Goal: Information Seeking & Learning: Understand process/instructions

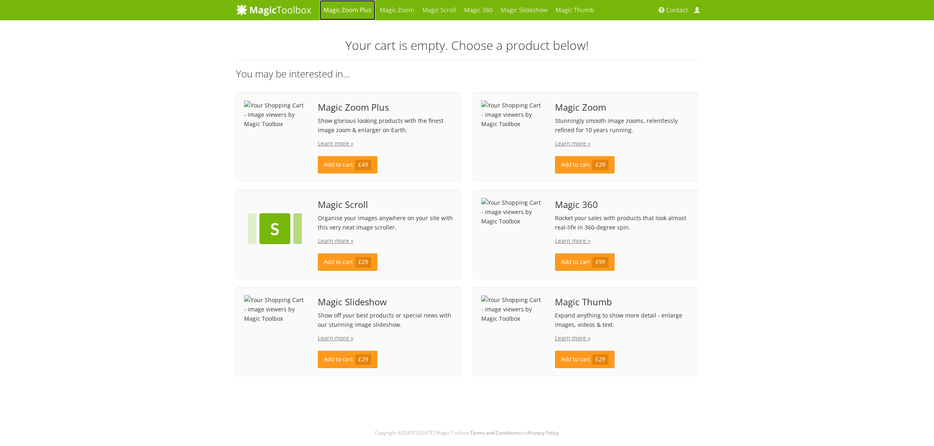
click at [347, 11] on link "Magic Zoom Plus" at bounding box center [347, 10] width 56 height 20
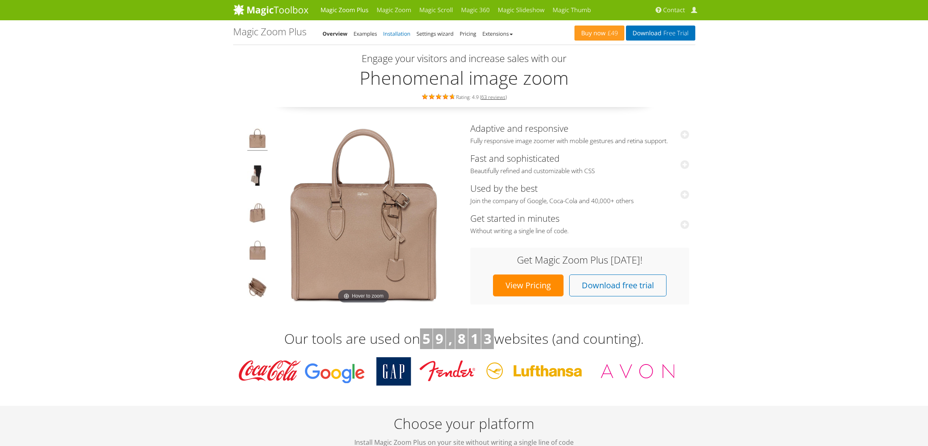
click at [386, 34] on link "Installation" at bounding box center [396, 33] width 27 height 7
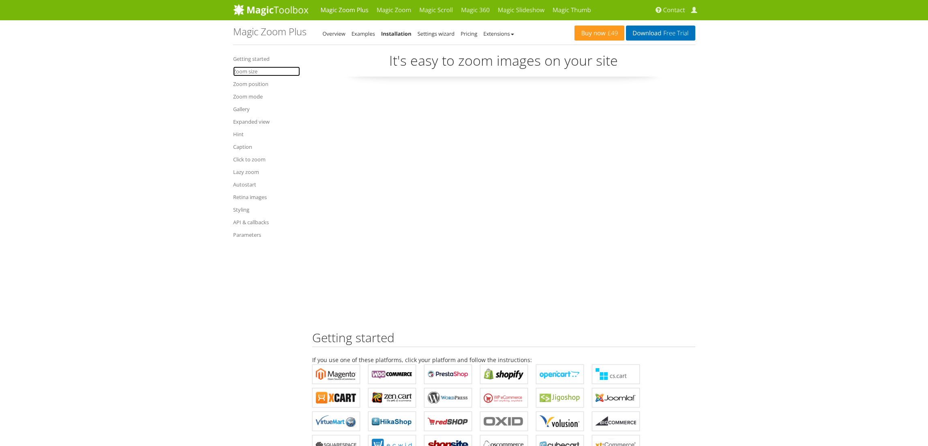
click at [249, 71] on link "Zoom size" at bounding box center [266, 71] width 67 height 10
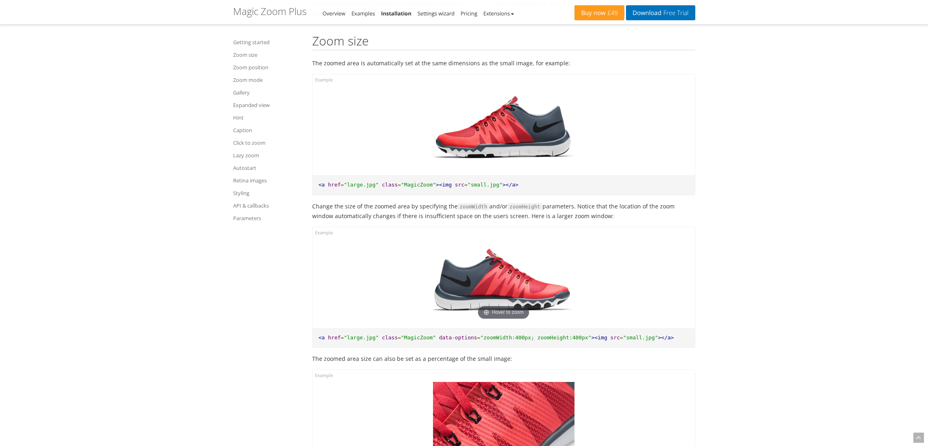
click at [356, 339] on span ""large.jpg"" at bounding box center [361, 337] width 35 height 6
drag, startPoint x: 356, startPoint y: 339, endPoint x: 375, endPoint y: 338, distance: 19.1
click at [375, 338] on span ""large.jpg"" at bounding box center [361, 337] width 35 height 6
